Goal: Navigation & Orientation: Find specific page/section

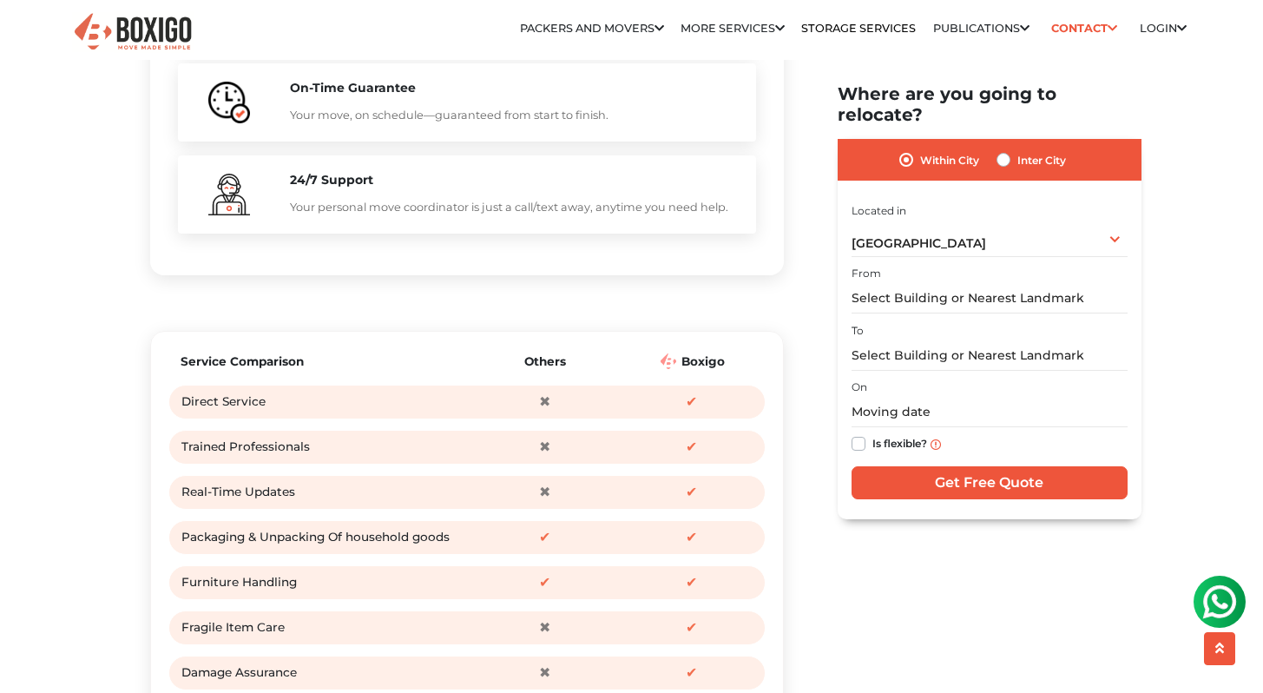
scroll to position [1899, 0]
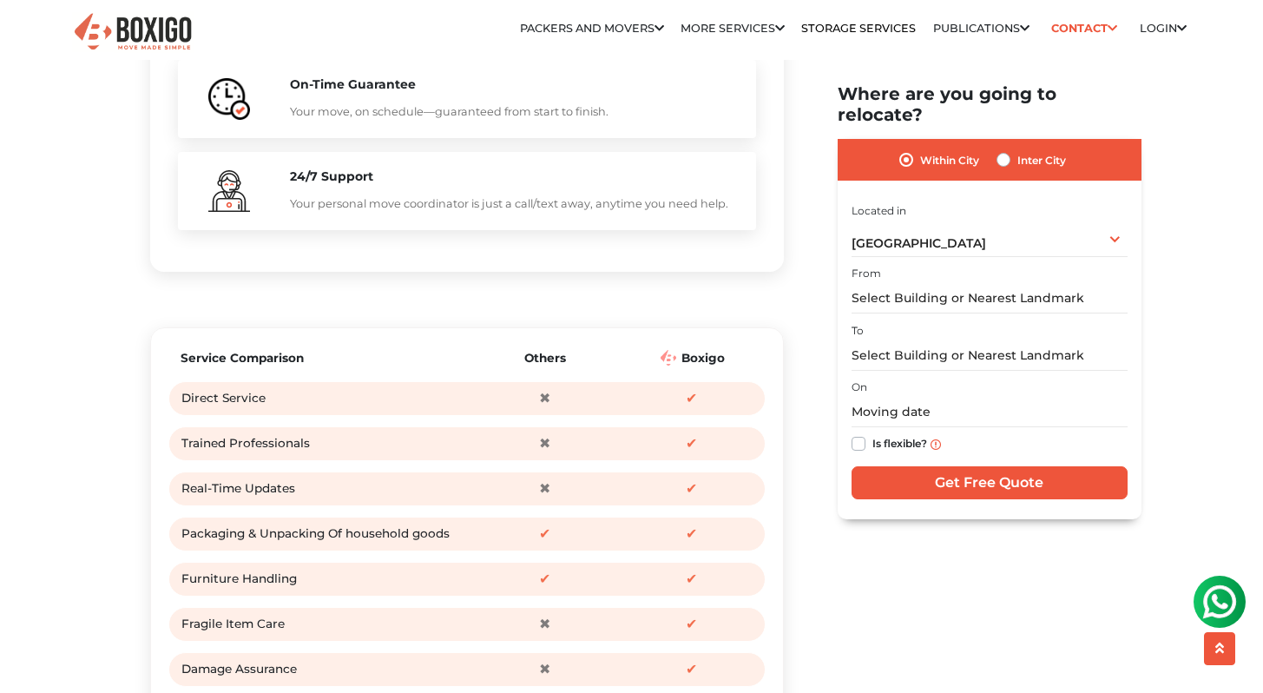
click at [1146, 58] on div "Relocation Storage Space Packers and Movers Packers and Movers in [GEOGRAPHIC_D…" at bounding box center [726, 35] width 946 height 49
click at [1088, 35] on link "Contact" at bounding box center [1084, 28] width 77 height 27
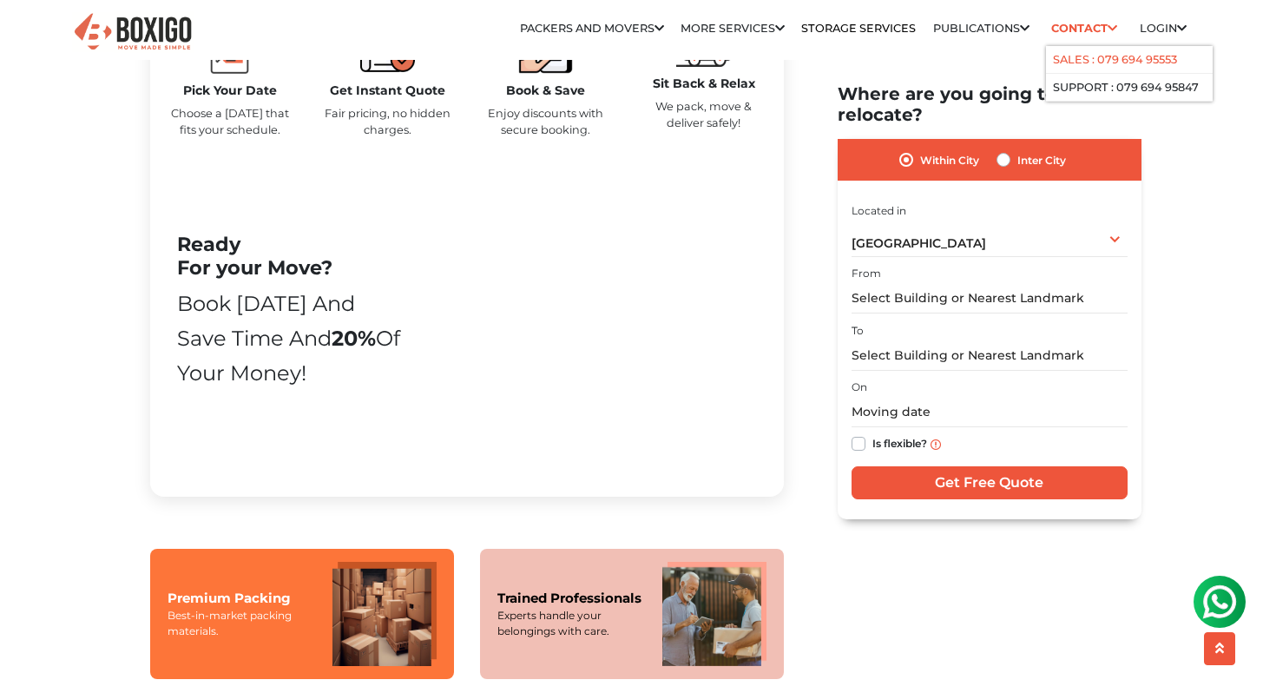
scroll to position [443, 0]
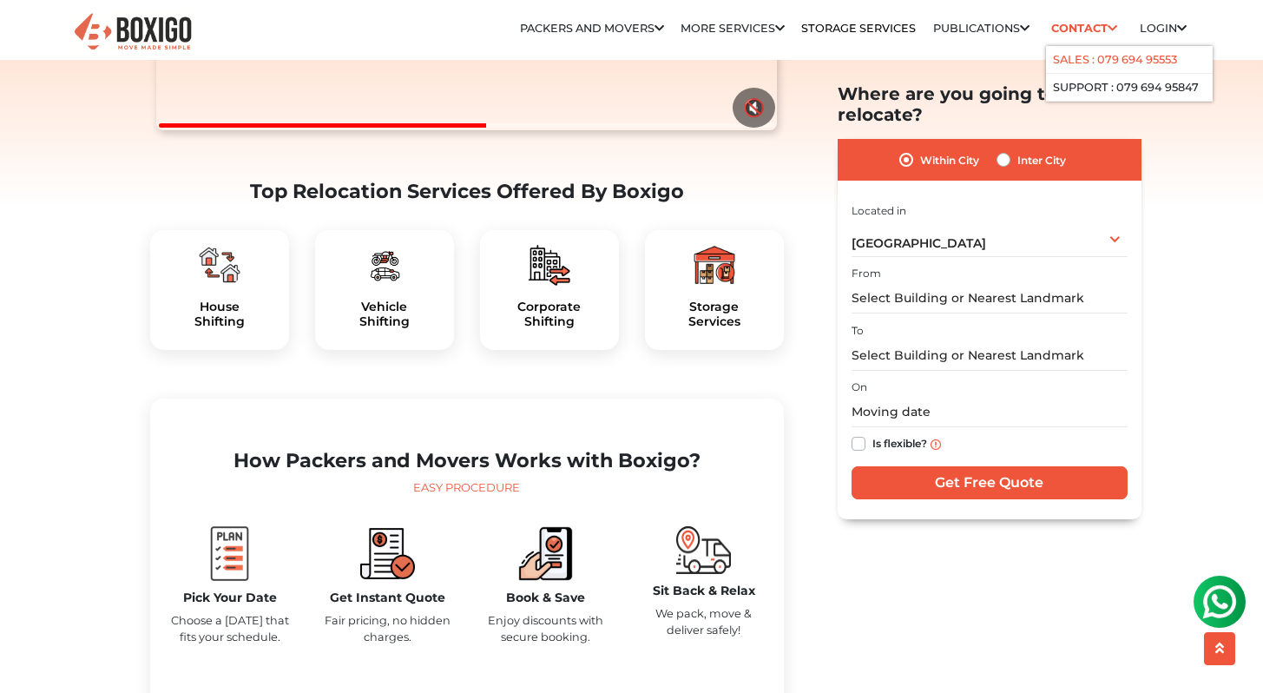
click at [1094, 66] on link "Sales : 079 694 95553" at bounding box center [1115, 59] width 124 height 13
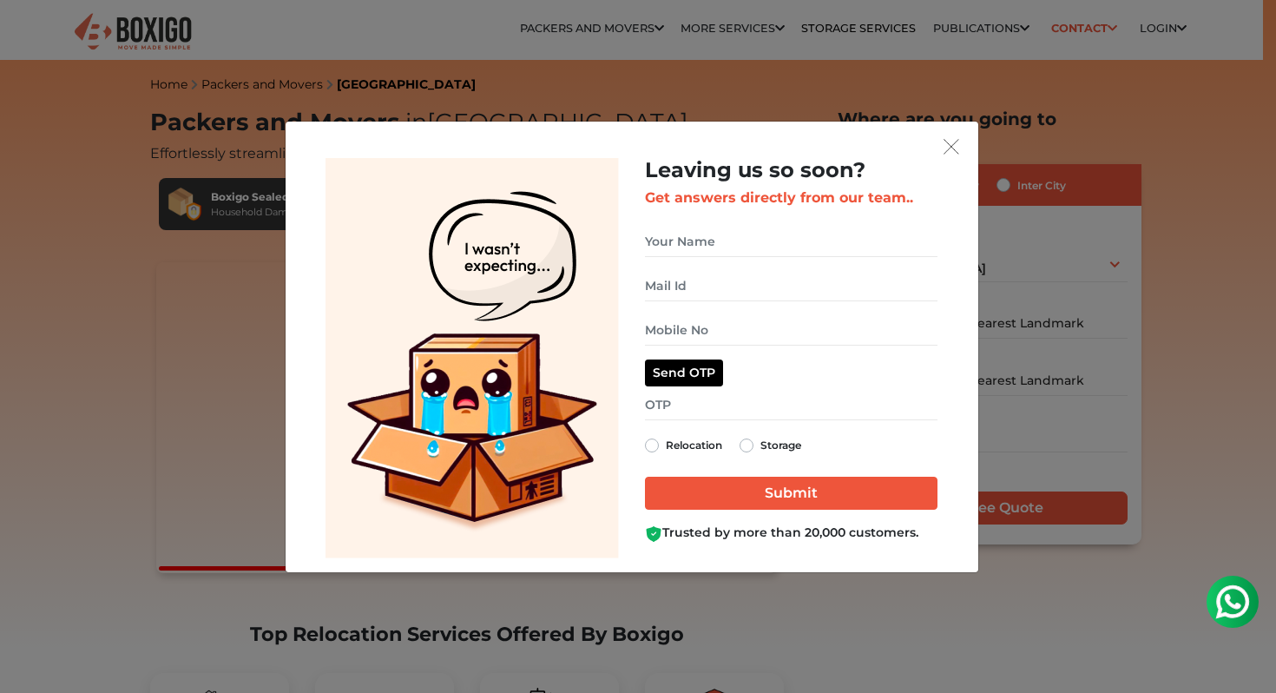
click at [623, 67] on div "Leaving us so soon? Get answers directly from our team.. Relocation Storage" at bounding box center [638, 346] width 1276 height 693
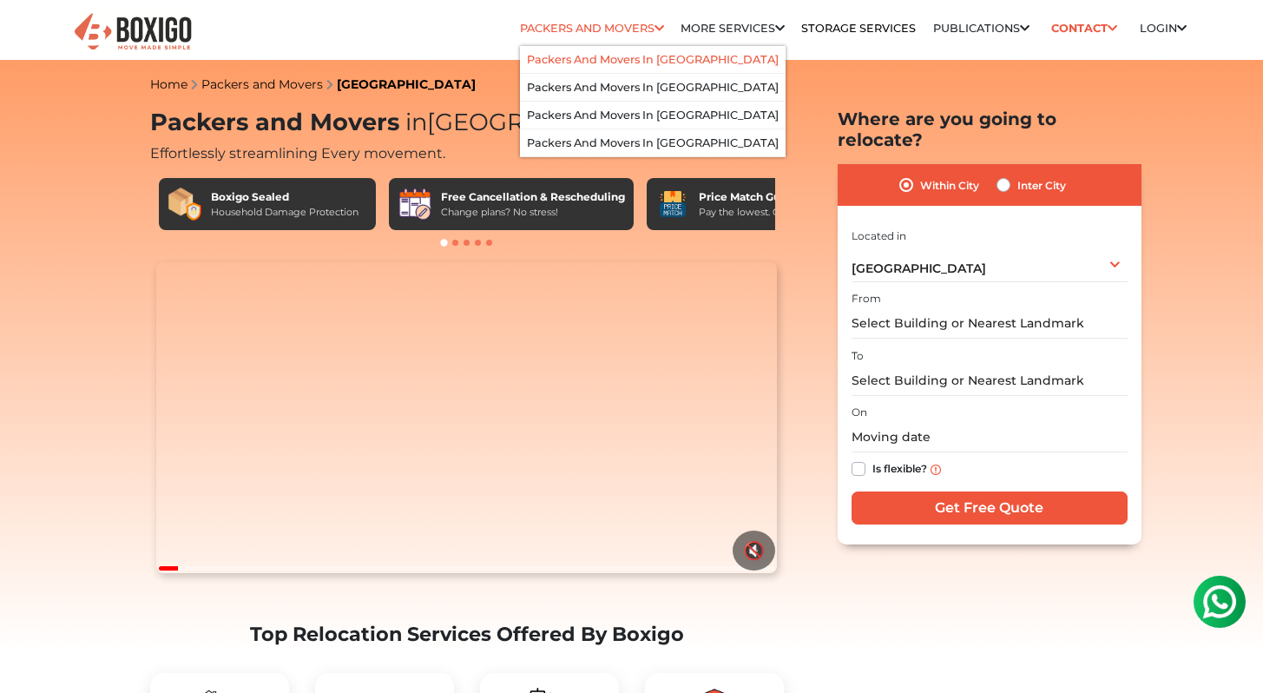
click at [623, 67] on li "Packers and Movers in [GEOGRAPHIC_DATA]" at bounding box center [653, 60] width 266 height 28
click at [626, 59] on link "Packers and Movers in [GEOGRAPHIC_DATA]" at bounding box center [653, 59] width 252 height 13
click at [608, 59] on link "Packers and Movers in [GEOGRAPHIC_DATA]" at bounding box center [653, 59] width 252 height 13
